Goal: Task Accomplishment & Management: Use online tool/utility

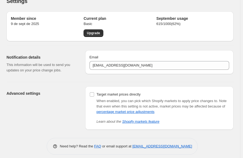
scroll to position [14, 0]
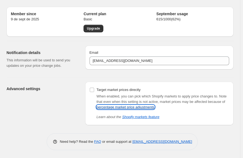
click at [99, 106] on link "percentage market price adjustments" at bounding box center [126, 107] width 58 height 4
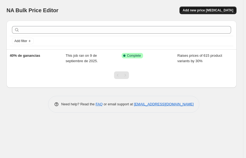
click at [210, 11] on span "Add new price [MEDICAL_DATA]" at bounding box center [208, 10] width 51 height 4
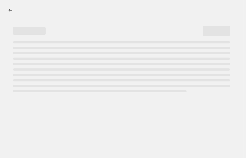
select select "percentage"
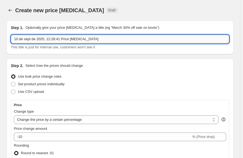
click at [94, 39] on input "10 de sept de 2025, 12:28:41 Price [MEDICAL_DATA]" at bounding box center [120, 39] width 219 height 9
type input "1"
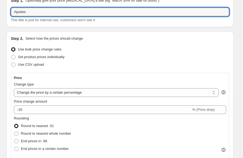
type input "Ajustes"
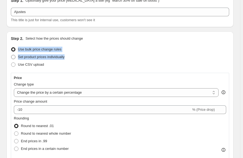
drag, startPoint x: 18, startPoint y: 48, endPoint x: 65, endPoint y: 56, distance: 47.3
click at [65, 56] on ul "Use bulk price change rules Set product prices individually Use CSV upload" at bounding box center [120, 57] width 219 height 23
copy ul "Use bulk price change rules Set product prices individually"
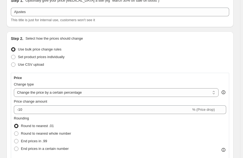
click at [101, 59] on div "Set product prices individually" at bounding box center [120, 57] width 219 height 8
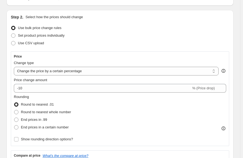
scroll to position [54, 0]
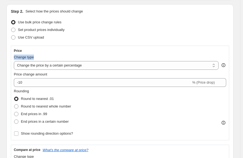
drag, startPoint x: 14, startPoint y: 57, endPoint x: 34, endPoint y: 56, distance: 20.2
click at [34, 56] on div "Change type" at bounding box center [116, 57] width 205 height 5
drag, startPoint x: 14, startPoint y: 50, endPoint x: 35, endPoint y: 56, distance: 22.5
click at [35, 56] on div "Price Change type Change the price to a certain amount Change the price by a ce…" at bounding box center [120, 93] width 213 height 89
copy div "Price Change type"
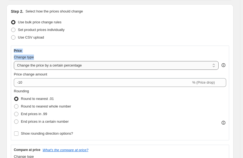
drag, startPoint x: 16, startPoint y: 65, endPoint x: 38, endPoint y: 64, distance: 22.3
click at [38, 64] on select "Change the price to a certain amount Change the price by a certain amount Chang…" at bounding box center [116, 65] width 205 height 9
click at [14, 61] on select "Change the price to a certain amount Change the price by a certain amount Chang…" at bounding box center [116, 65] width 205 height 9
drag, startPoint x: 88, startPoint y: 66, endPoint x: 75, endPoint y: 66, distance: 13.3
click at [75, 66] on select "Change the price to a certain amount Change the price by a certain amount Chang…" at bounding box center [116, 65] width 205 height 9
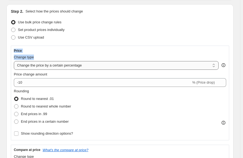
click at [103, 65] on select "Change the price to a certain amount Change the price by a certain amount Chang…" at bounding box center [116, 65] width 205 height 9
click at [66, 65] on select "Change the price to a certain amount Change the price by a certain amount Chang…" at bounding box center [116, 65] width 205 height 9
click at [161, 115] on div "Rounding Round to nearest .01 Round to nearest whole number End prices in .99 E…" at bounding box center [120, 107] width 213 height 37
click at [68, 66] on select "Change the price to a certain amount Change the price by a certain amount Chang…" at bounding box center [116, 65] width 205 height 9
select select "by"
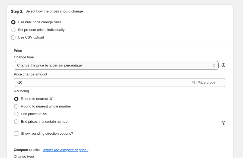
click at [14, 61] on select "Change the price to a certain amount Change the price by a certain amount Chang…" at bounding box center [116, 65] width 205 height 9
type input "-10.00"
click at [18, 114] on span at bounding box center [16, 114] width 4 height 4
click at [14, 112] on input "End prices in .99" at bounding box center [14, 112] width 0 height 0
radio input "true"
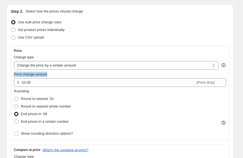
drag, startPoint x: 49, startPoint y: 73, endPoint x: 13, endPoint y: 72, distance: 36.2
click at [13, 72] on div "Price Change type Change the price to a certain amount Change the price by a ce…" at bounding box center [120, 93] width 219 height 95
copy span "Price change amount"
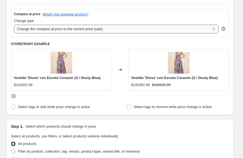
scroll to position [217, 0]
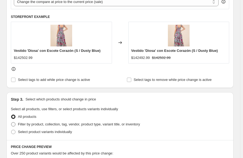
click at [13, 124] on span at bounding box center [13, 124] width 4 height 4
click at [11, 123] on input "Filter by product, collection, tag, vendor, product type, variant title, or inv…" at bounding box center [11, 122] width 0 height 0
radio input "true"
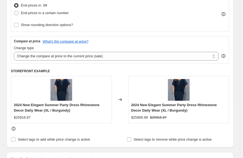
scroll to position [136, 0]
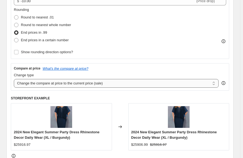
click at [95, 84] on select "Change the compare at price to the current price (sale) Change the compare at p…" at bounding box center [116, 83] width 205 height 9
click at [135, 64] on div "Compare at price What's the compare at price? Change type Change the compare at…" at bounding box center [120, 76] width 219 height 27
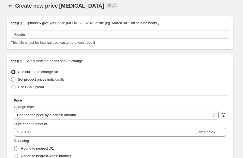
scroll to position [0, 0]
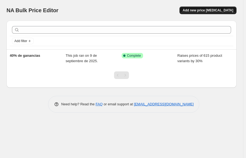
click at [199, 10] on span "Add new price [MEDICAL_DATA]" at bounding box center [208, 10] width 51 height 4
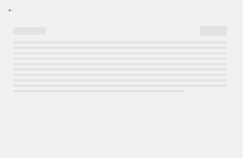
select select "percentage"
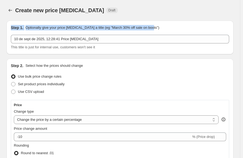
drag, startPoint x: 11, startPoint y: 27, endPoint x: 155, endPoint y: 30, distance: 143.5
click at [155, 30] on div "Step 1. Optionally give your price [MEDICAL_DATA] a title (eg "March 30% off sa…" at bounding box center [120, 27] width 219 height 5
copy div "Step 1. Optionally give your price [MEDICAL_DATA] a title (eg "March 30% off sa…"
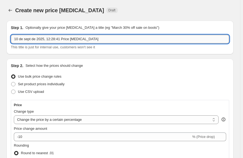
click at [39, 40] on input "10 de sept de 2025, 12:28:41 Price [MEDICAL_DATA]" at bounding box center [120, 39] width 219 height 9
drag, startPoint x: 92, startPoint y: 40, endPoint x: 15, endPoint y: 43, distance: 77.8
click at [15, 43] on input "10 de sept de 2025, 12:28:41 Price [MEDICAL_DATA]" at bounding box center [120, 39] width 219 height 9
paste input "Ajuste Vestidos-Fiesta 150% Margen"
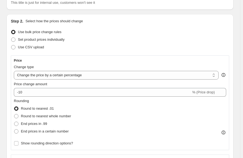
scroll to position [54, 0]
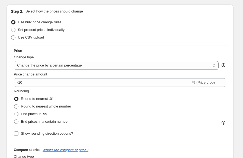
type input "Ajuste Vestidos-Fiesta 150% Margen"
